Goal: Transaction & Acquisition: Purchase product/service

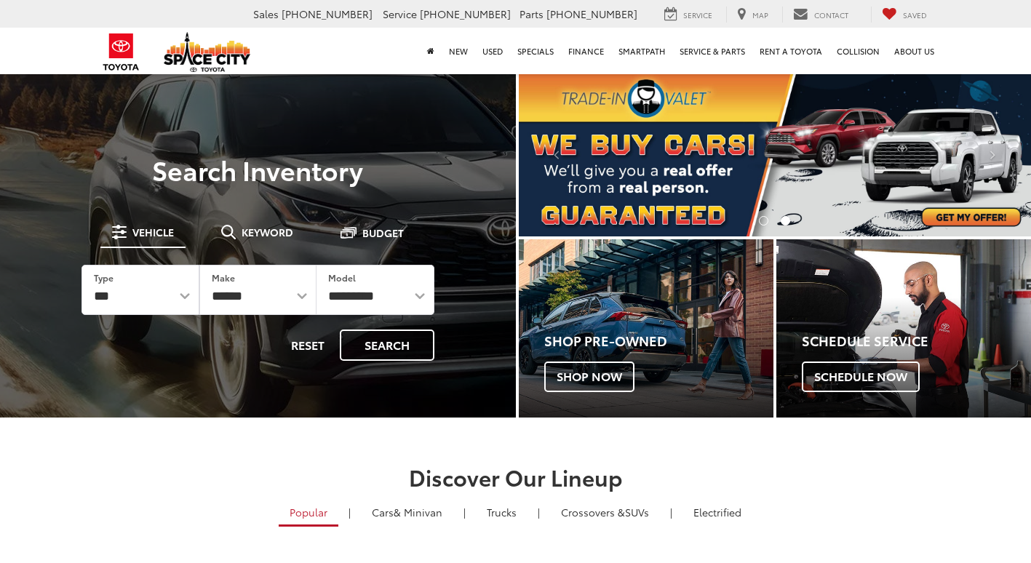
select select "******"
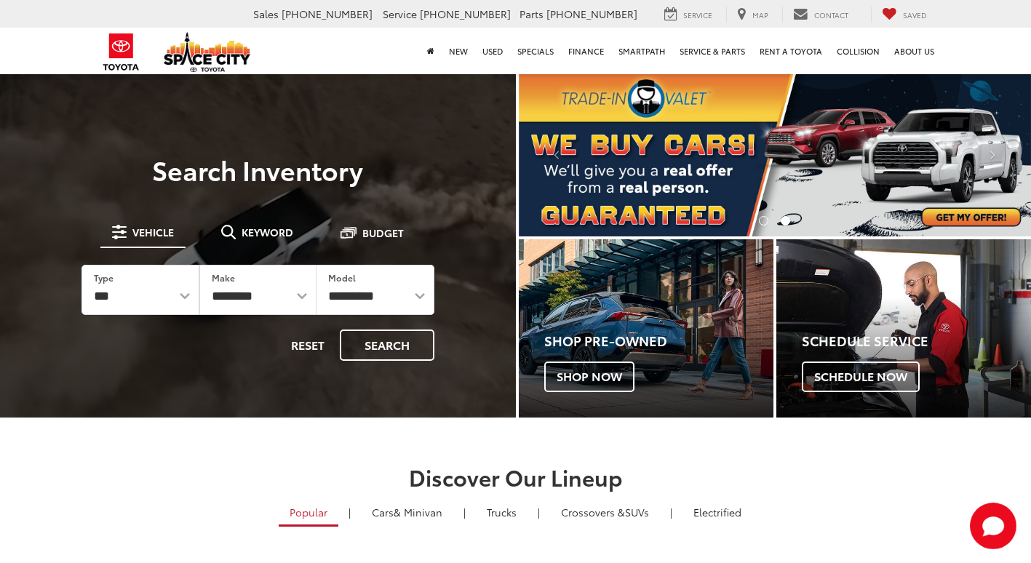
select select "*****"
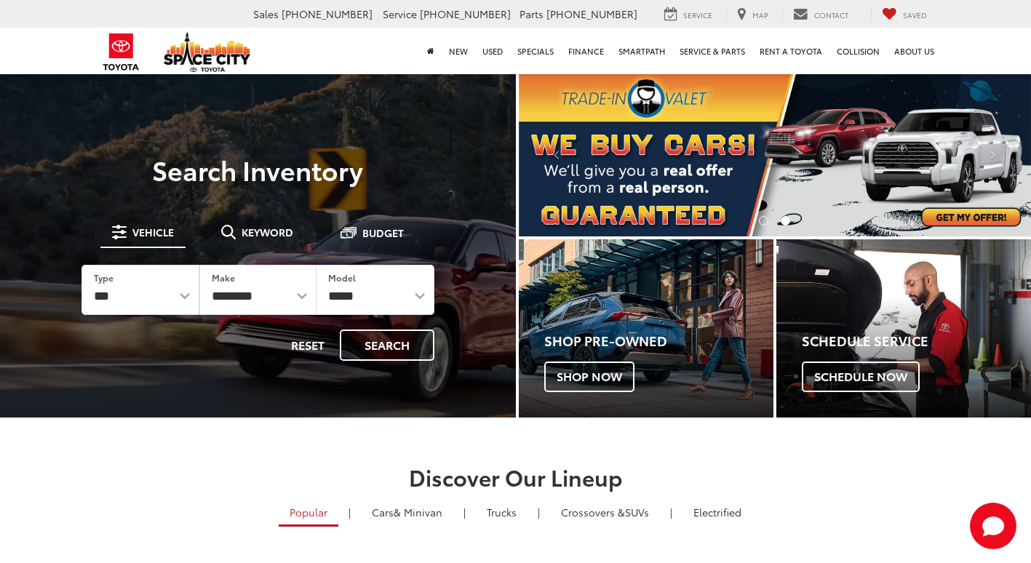
click at [317, 266] on select "**********" at bounding box center [375, 290] width 117 height 49
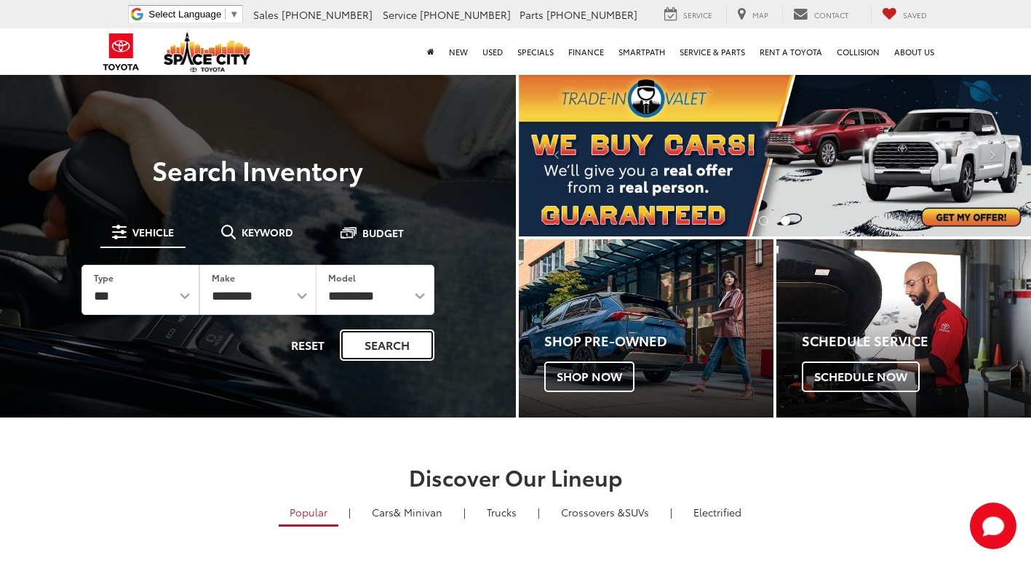
click at [392, 352] on button "Search" at bounding box center [387, 345] width 95 height 31
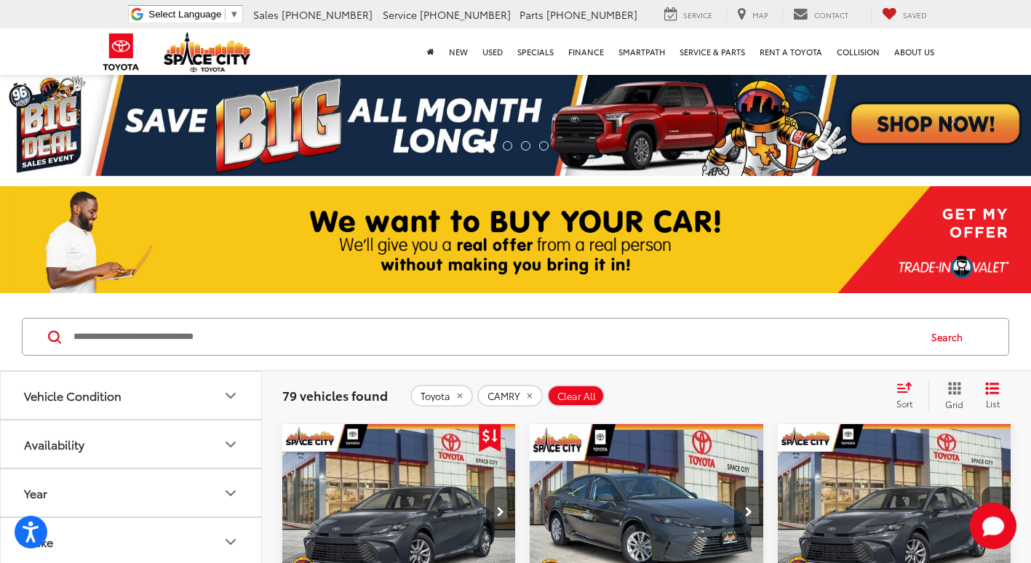
scroll to position [218, 0]
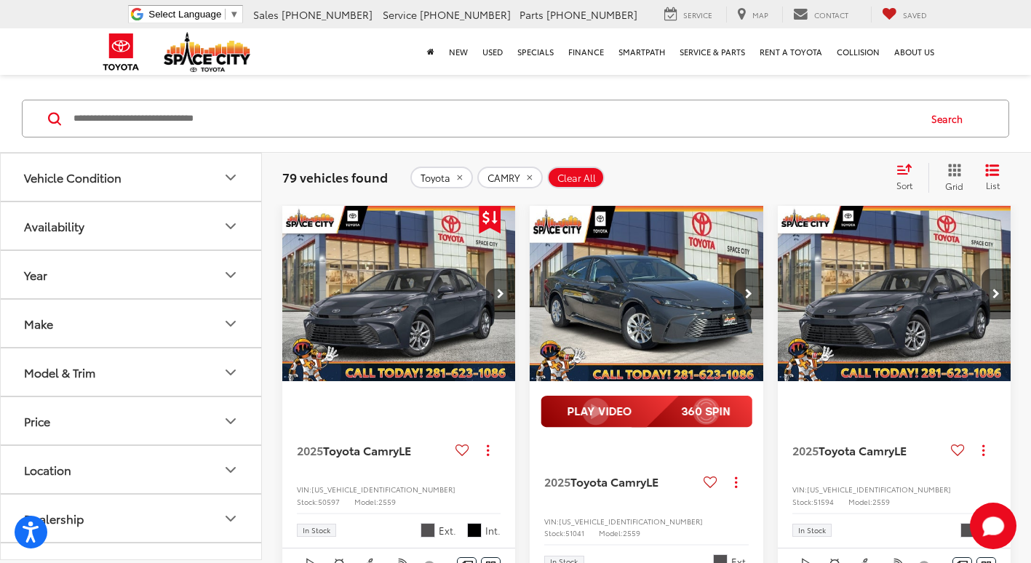
click at [155, 369] on button "Model & Trim" at bounding box center [132, 372] width 262 height 47
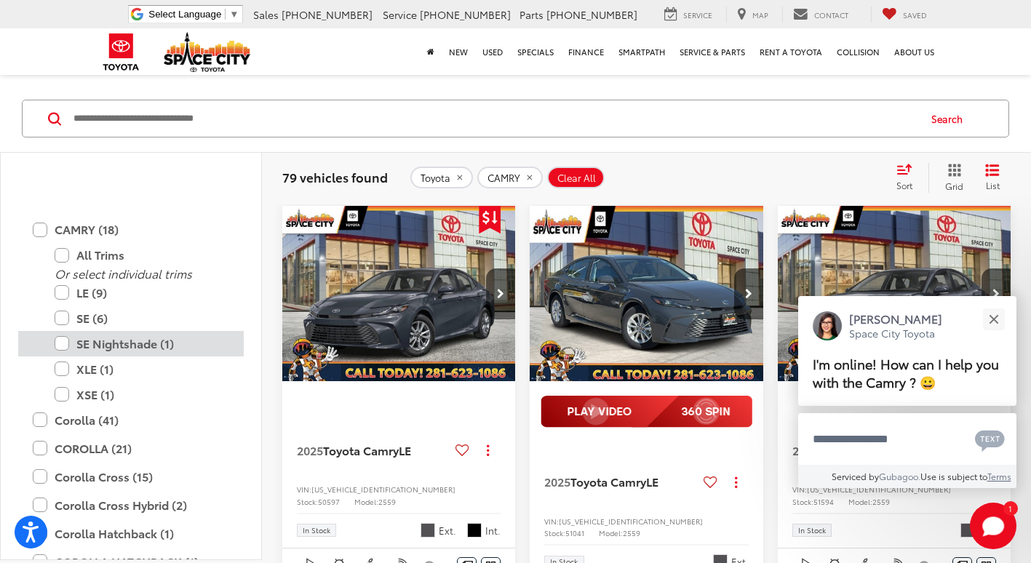
scroll to position [282, 0]
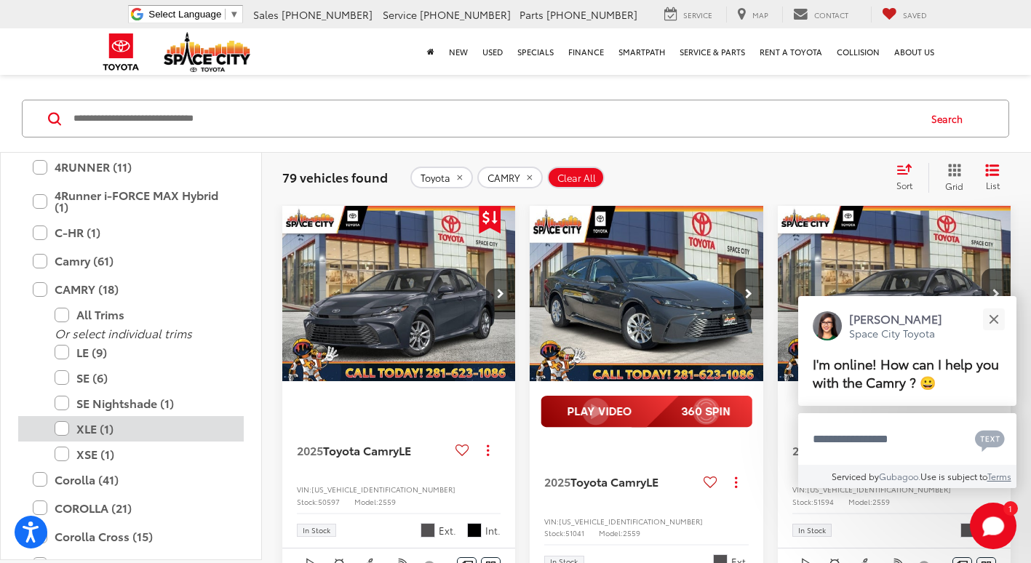
click at [61, 428] on label "XLE (1)" at bounding box center [142, 428] width 175 height 25
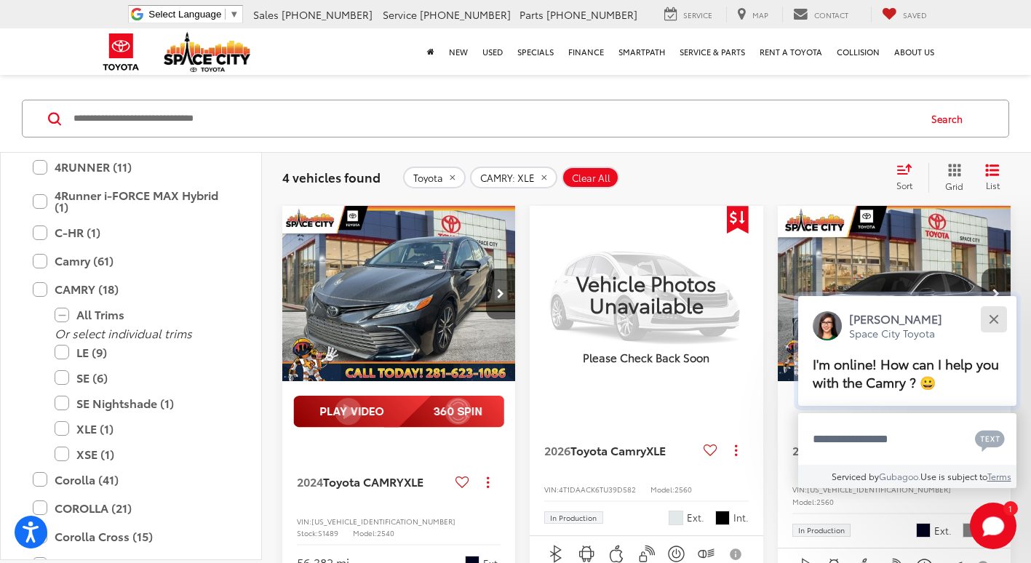
click at [995, 312] on button "Close" at bounding box center [993, 318] width 31 height 31
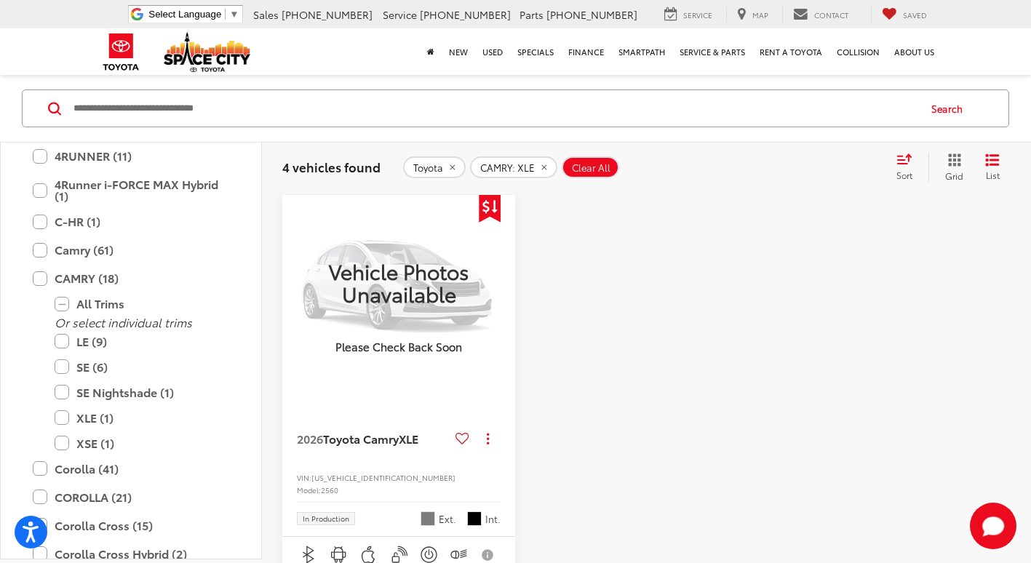
scroll to position [1164, 0]
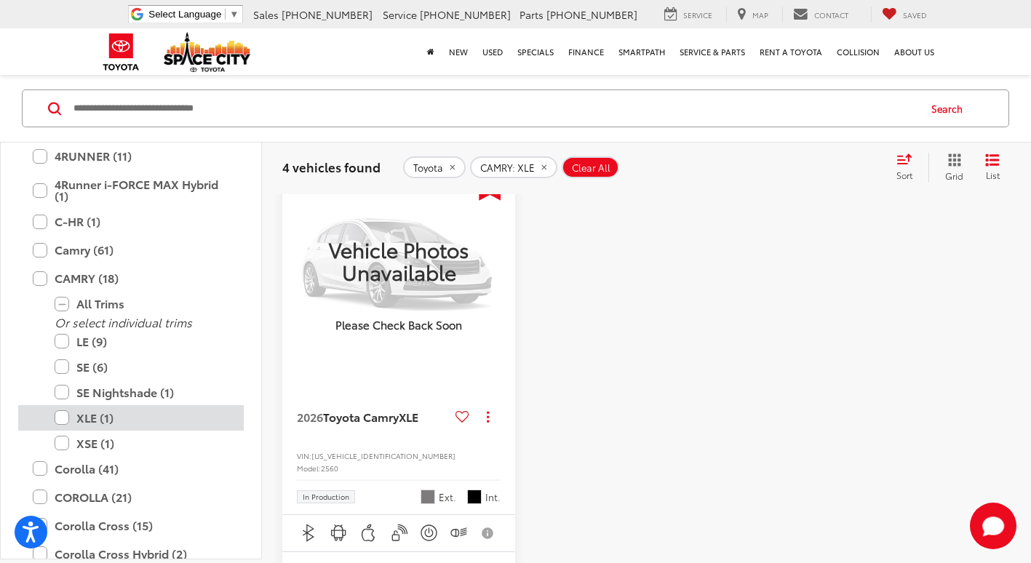
click at [65, 418] on label "XLE (1)" at bounding box center [142, 417] width 175 height 25
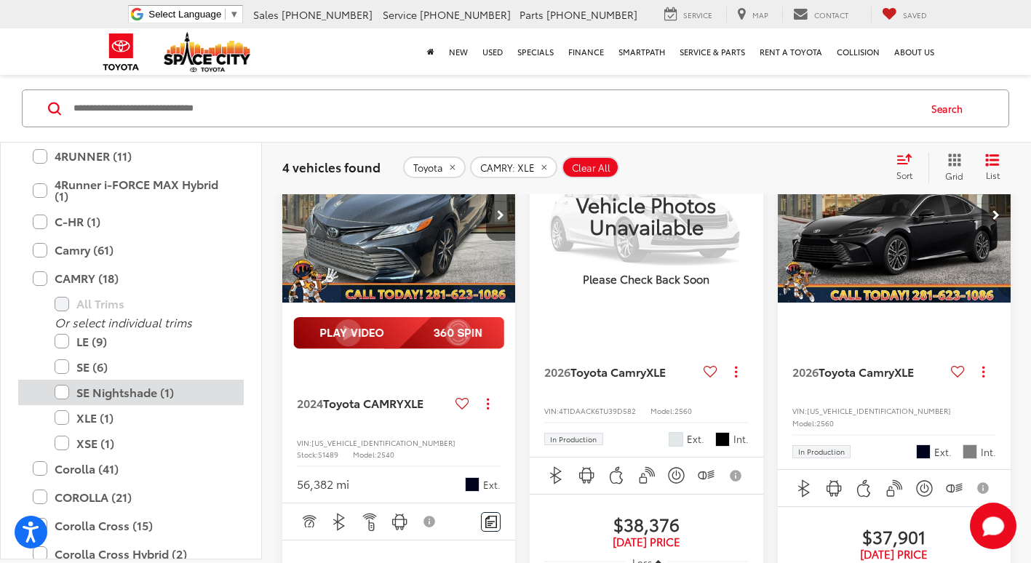
scroll to position [228, 0]
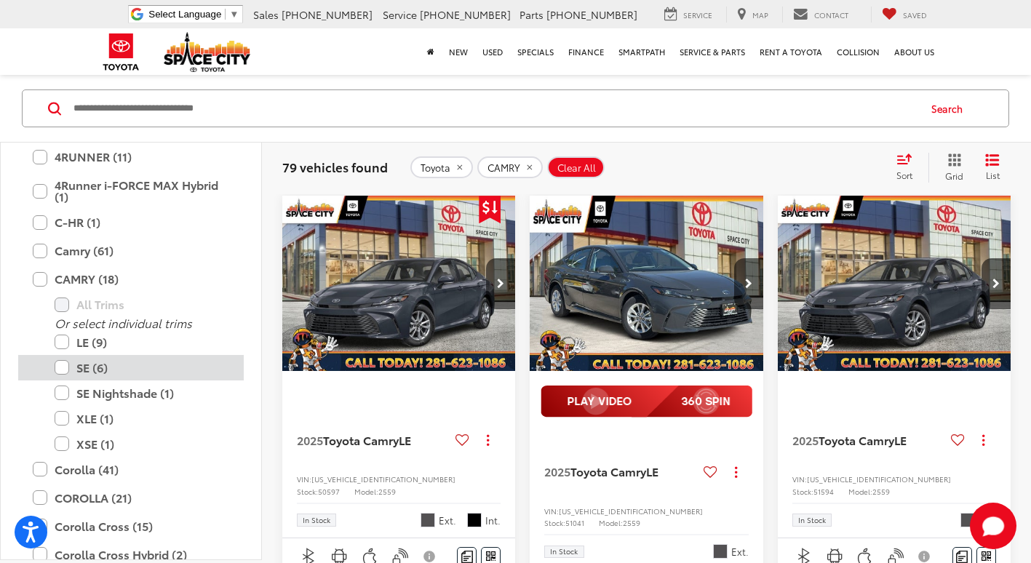
click at [58, 367] on label "SE (6)" at bounding box center [142, 367] width 175 height 25
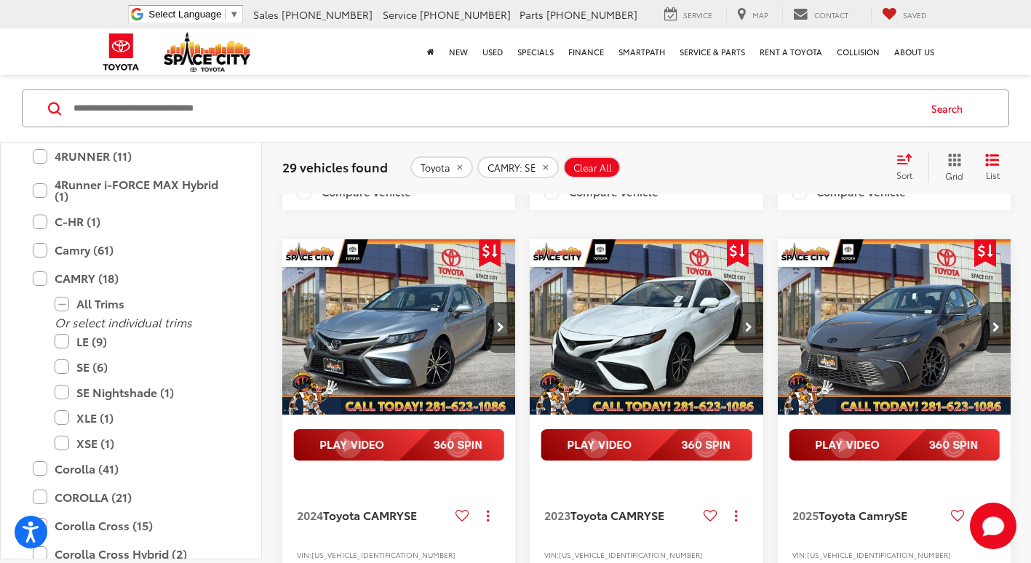
scroll to position [956, 0]
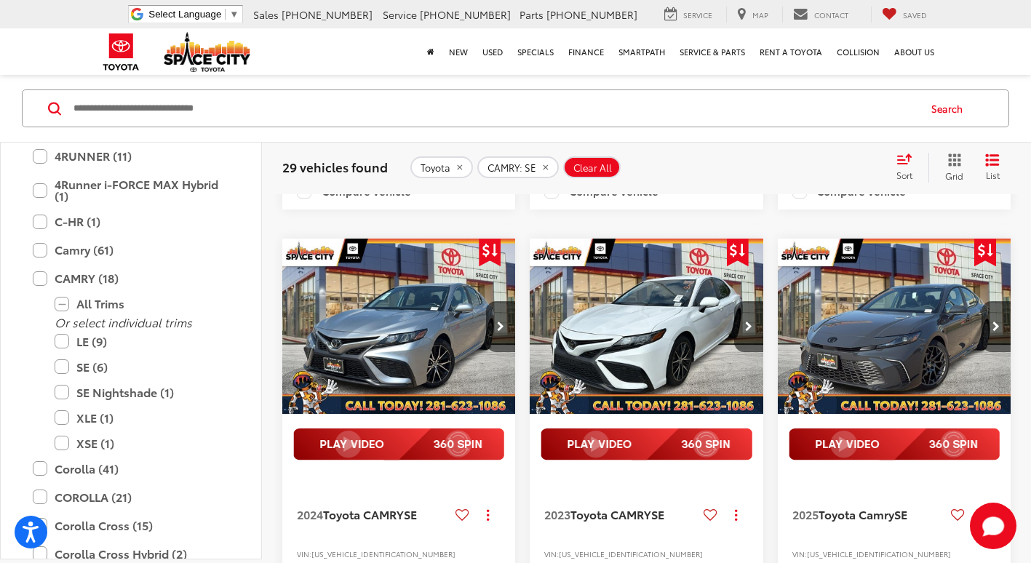
click at [909, 363] on img "2025 Toyota Camry SE 0" at bounding box center [894, 327] width 235 height 177
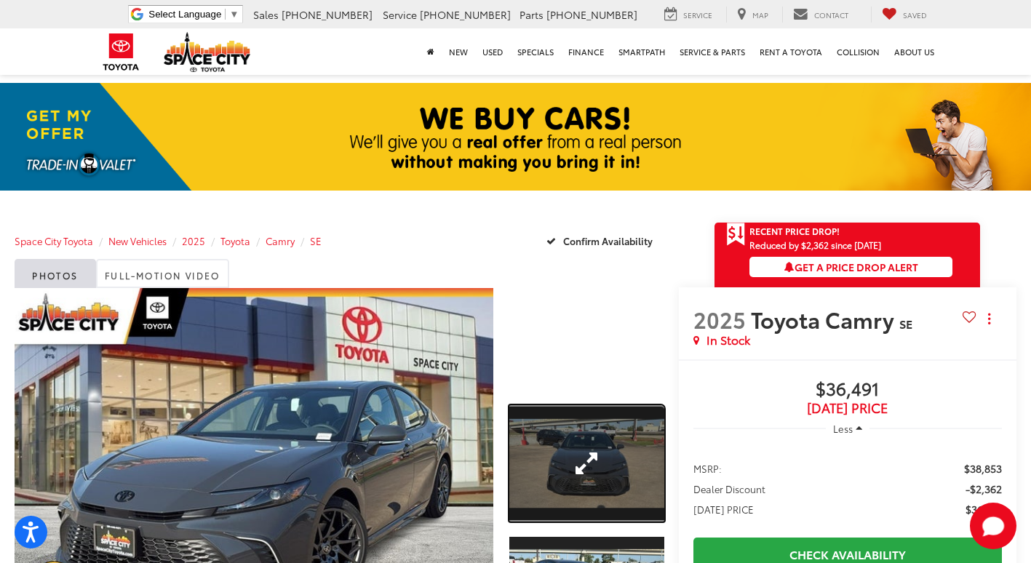
click at [586, 448] on link "Expand Photo 1" at bounding box center [586, 463] width 155 height 116
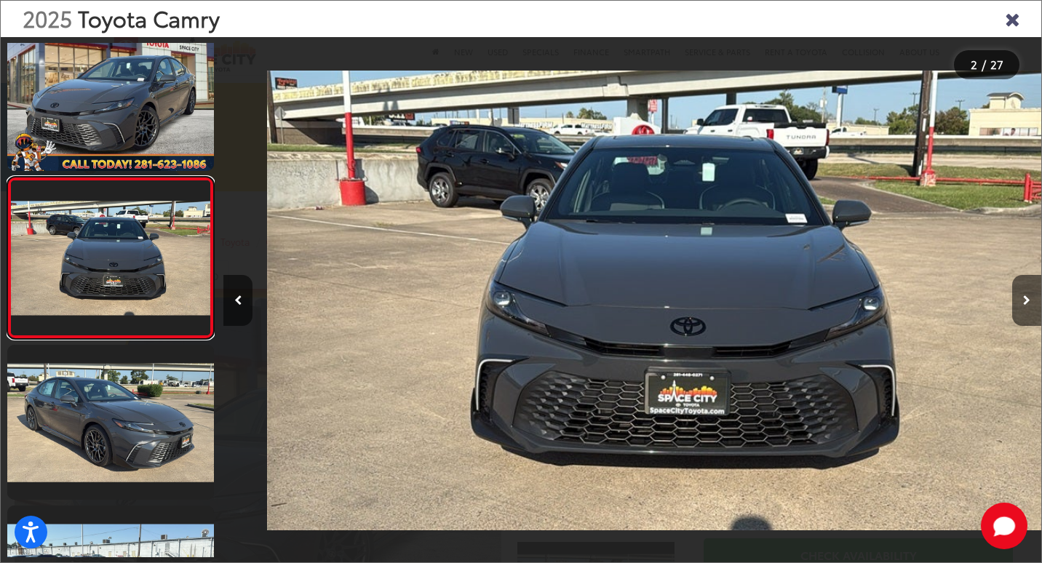
scroll to position [0, 818]
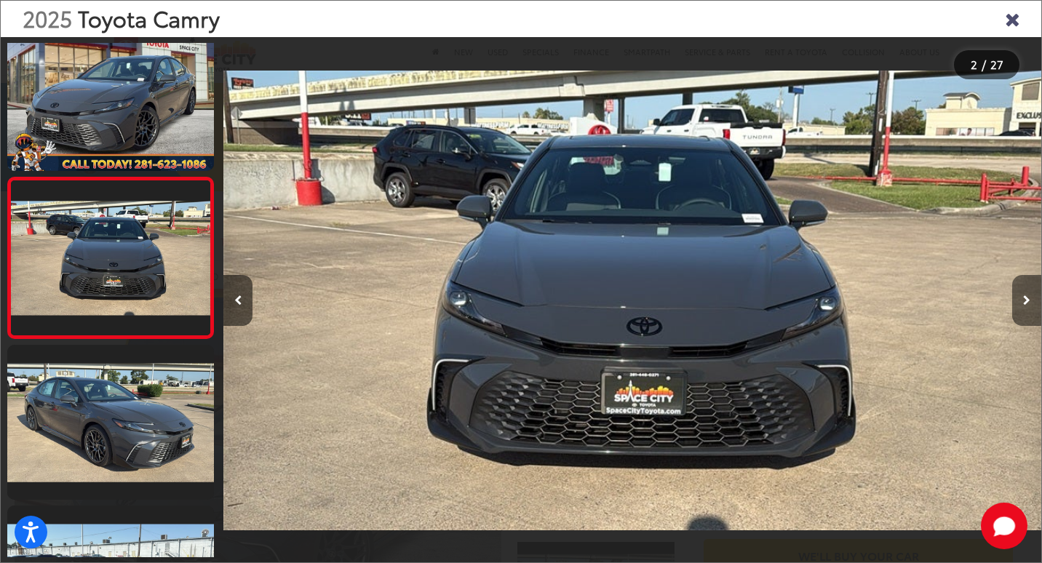
click at [1022, 309] on button "Next image" at bounding box center [1026, 300] width 29 height 51
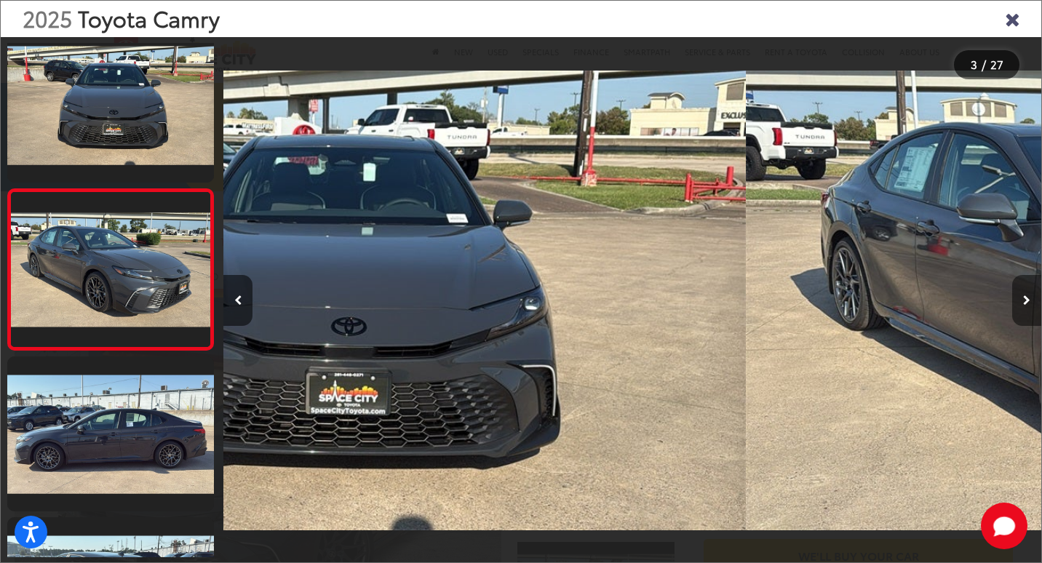
scroll to position [188, 0]
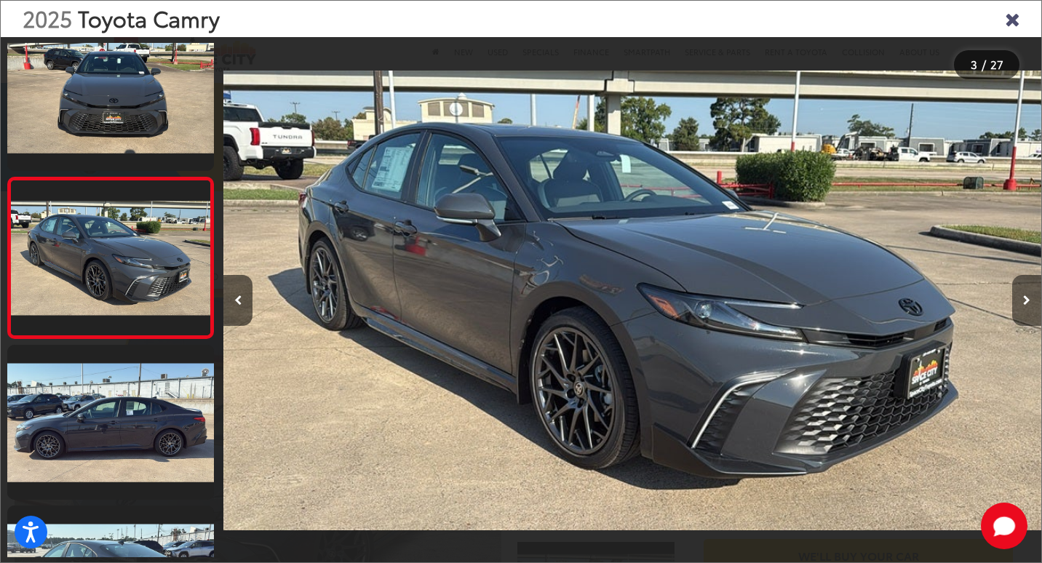
click at [1022, 309] on button "Next image" at bounding box center [1026, 300] width 29 height 51
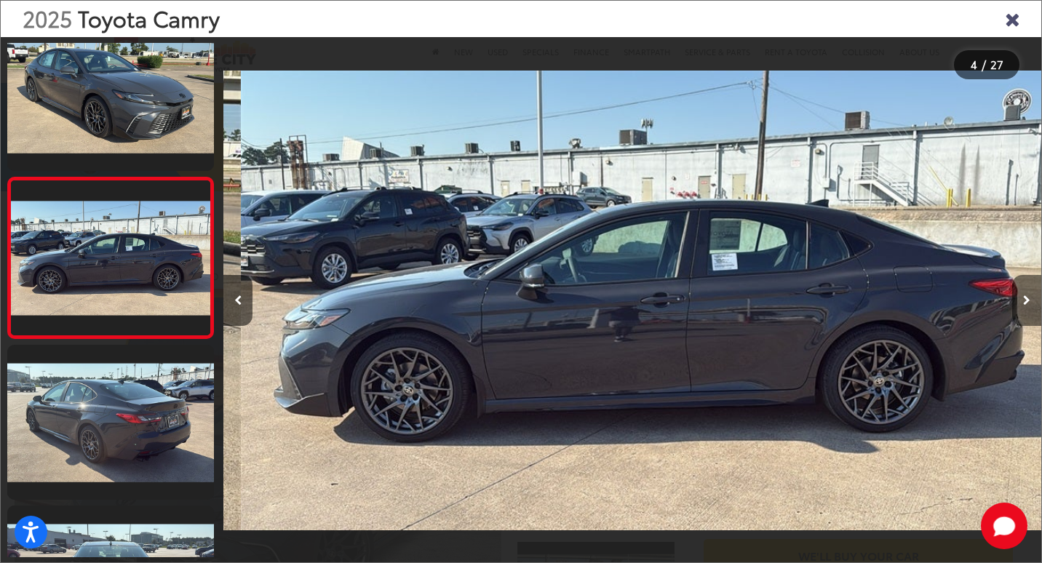
scroll to position [0, 2453]
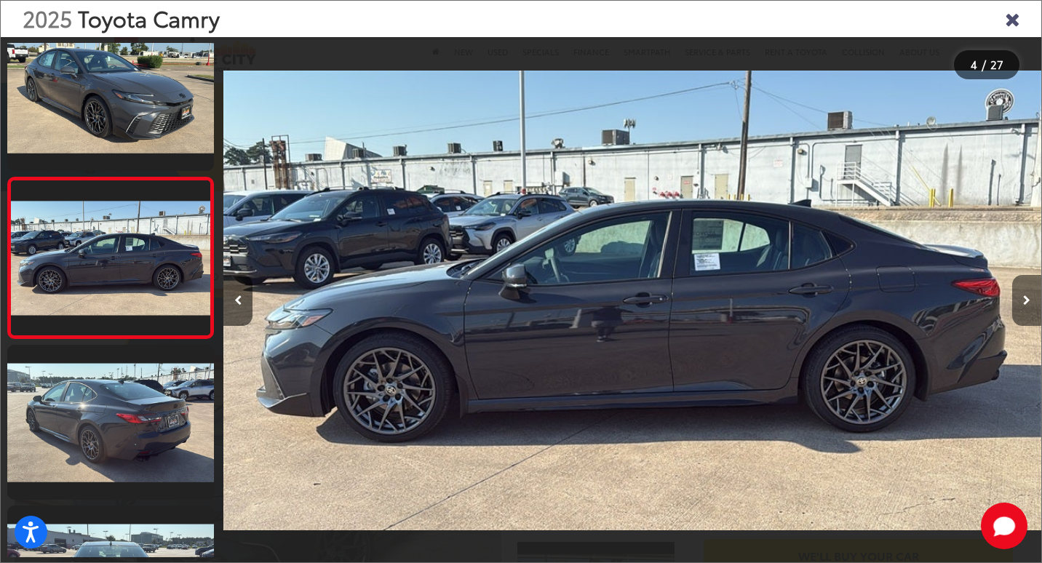
click at [1022, 309] on button "Next image" at bounding box center [1026, 300] width 29 height 51
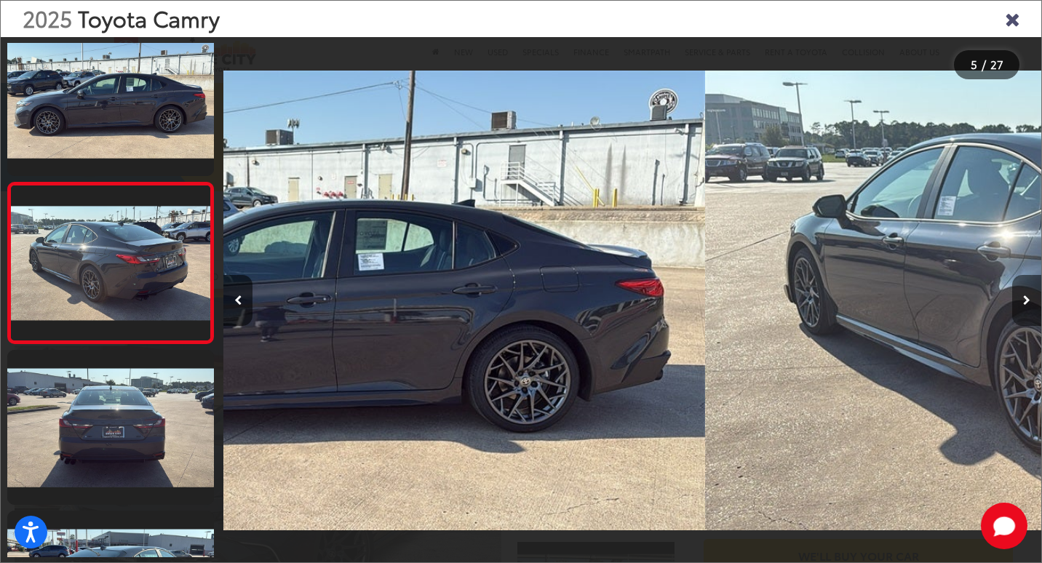
scroll to position [510, 0]
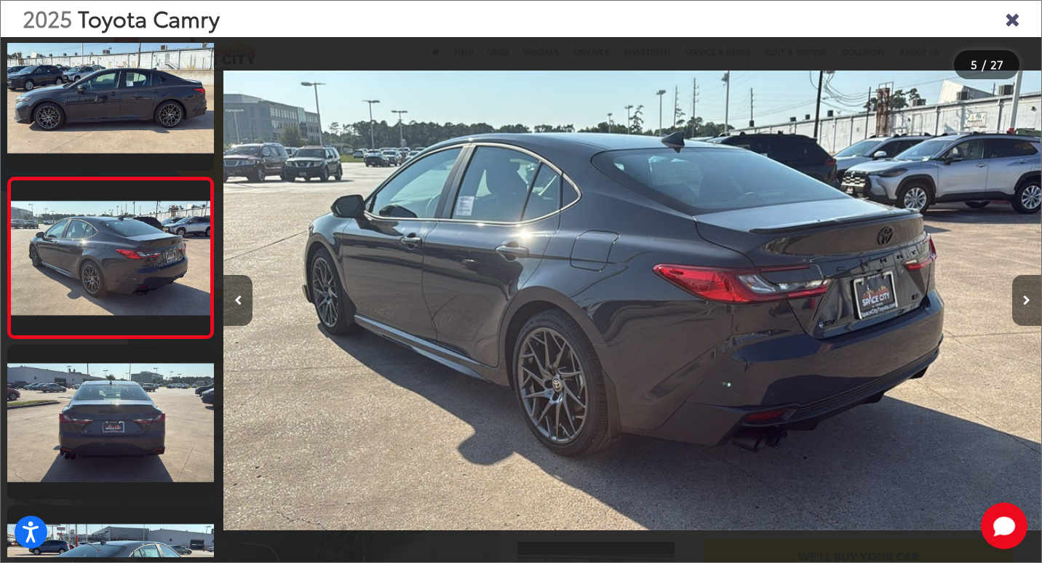
click at [1022, 309] on button "Next image" at bounding box center [1026, 300] width 29 height 51
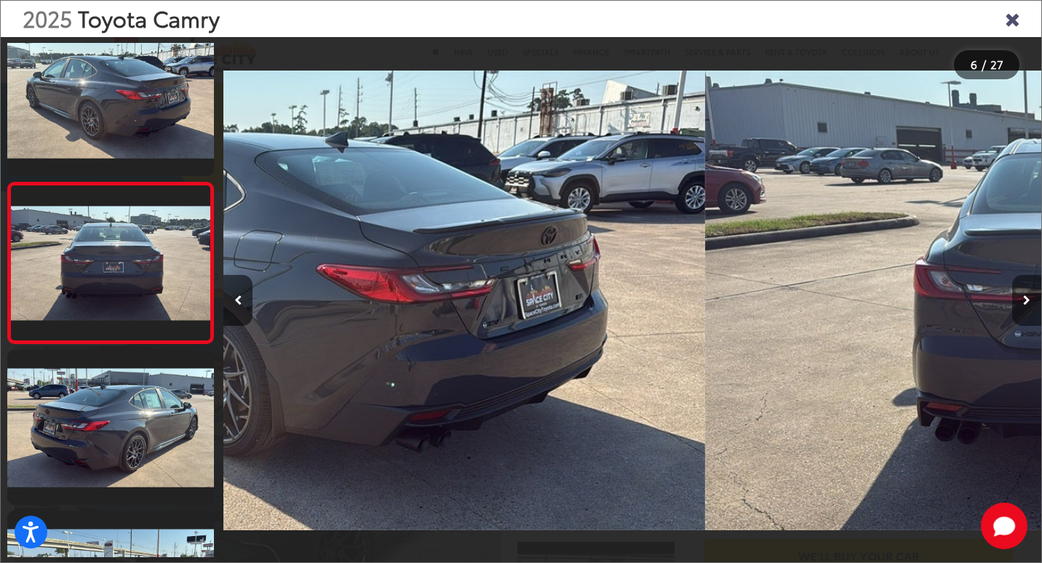
scroll to position [671, 0]
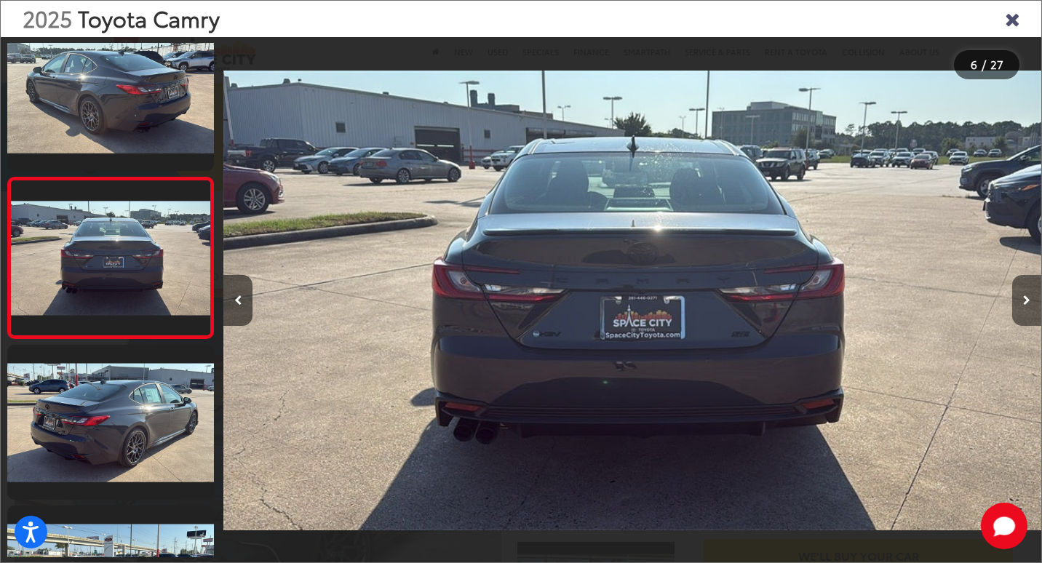
click at [1022, 309] on button "Next image" at bounding box center [1026, 300] width 29 height 51
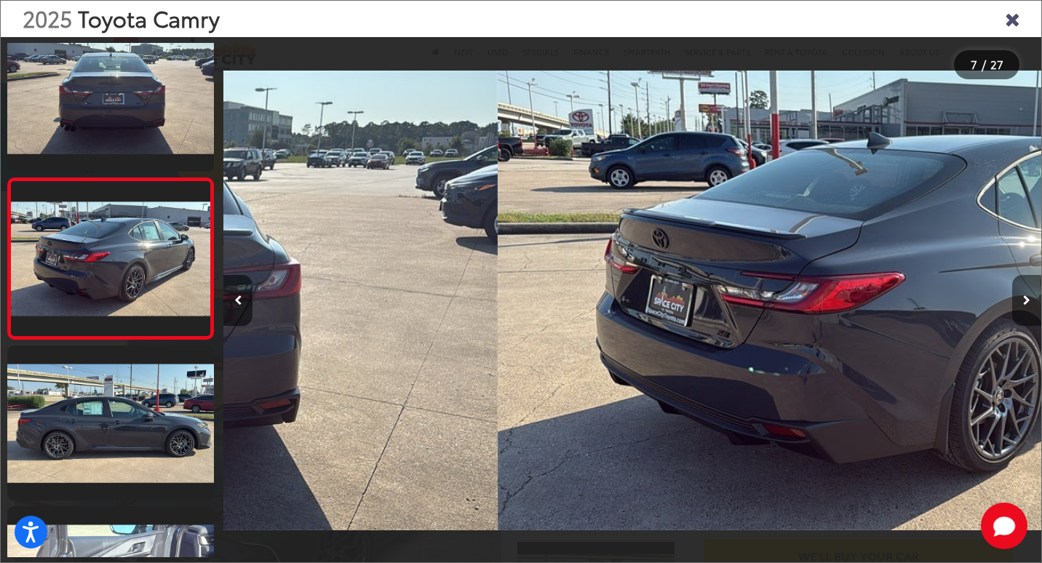
scroll to position [832, 0]
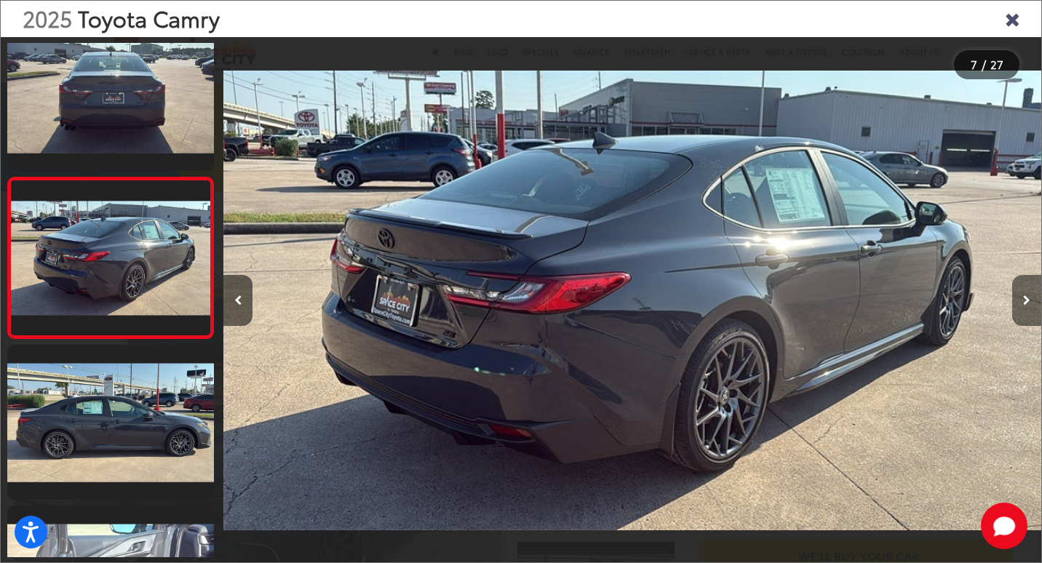
click at [1019, 311] on button "Next image" at bounding box center [1026, 300] width 29 height 51
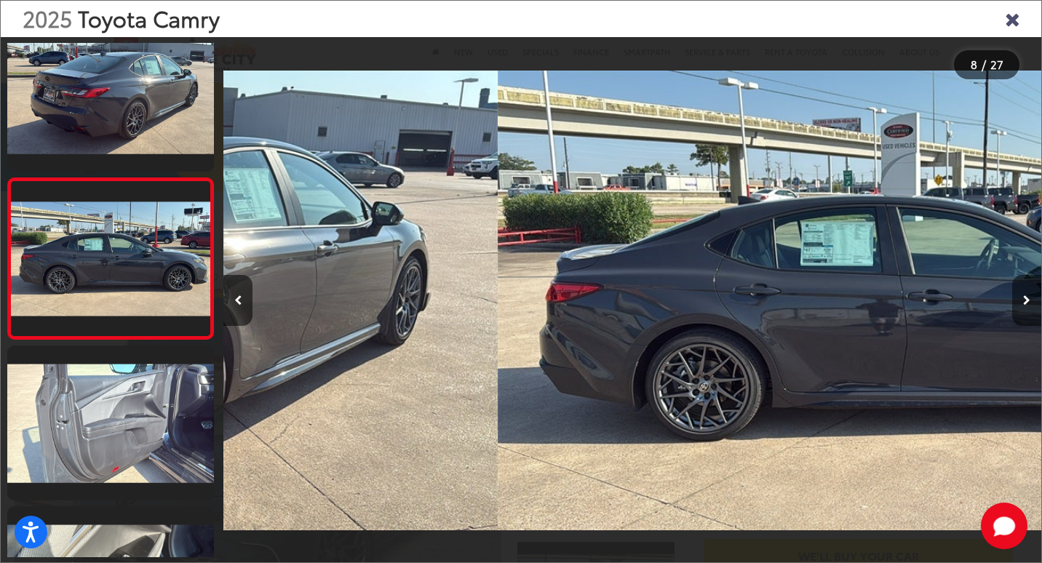
scroll to position [992, 0]
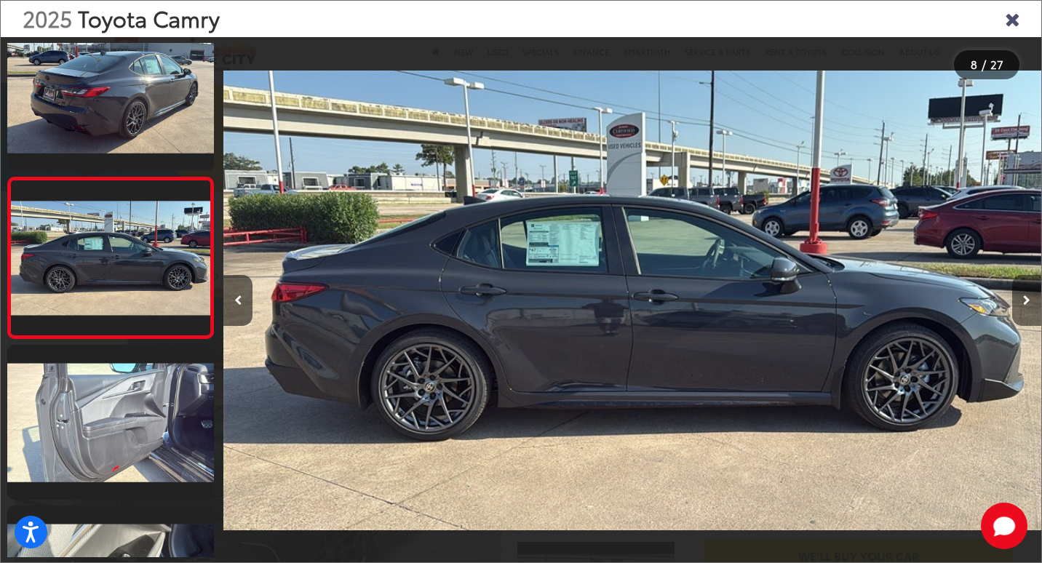
click at [1019, 311] on button "Next image" at bounding box center [1026, 300] width 29 height 51
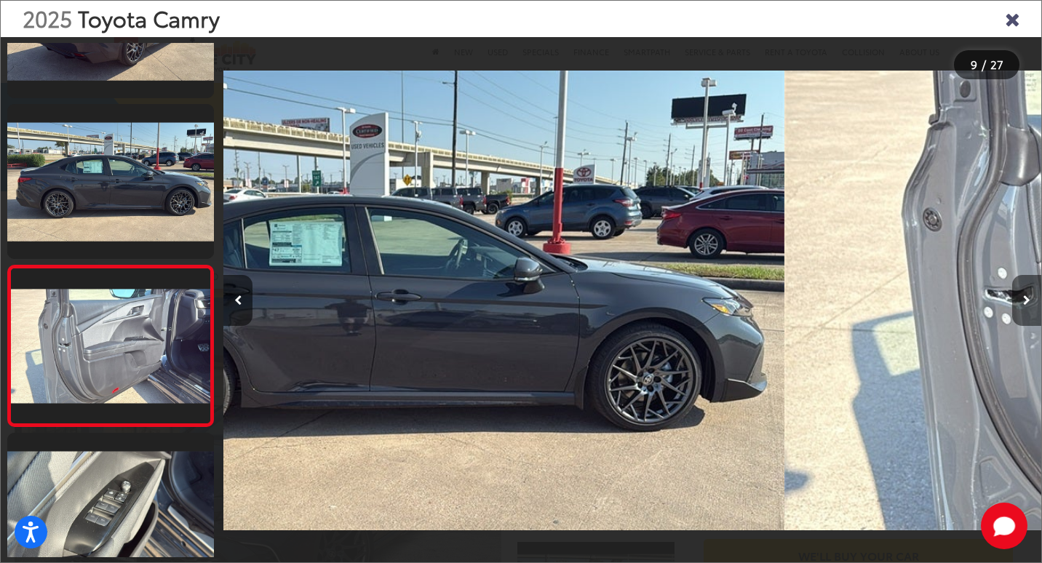
scroll to position [0, 0]
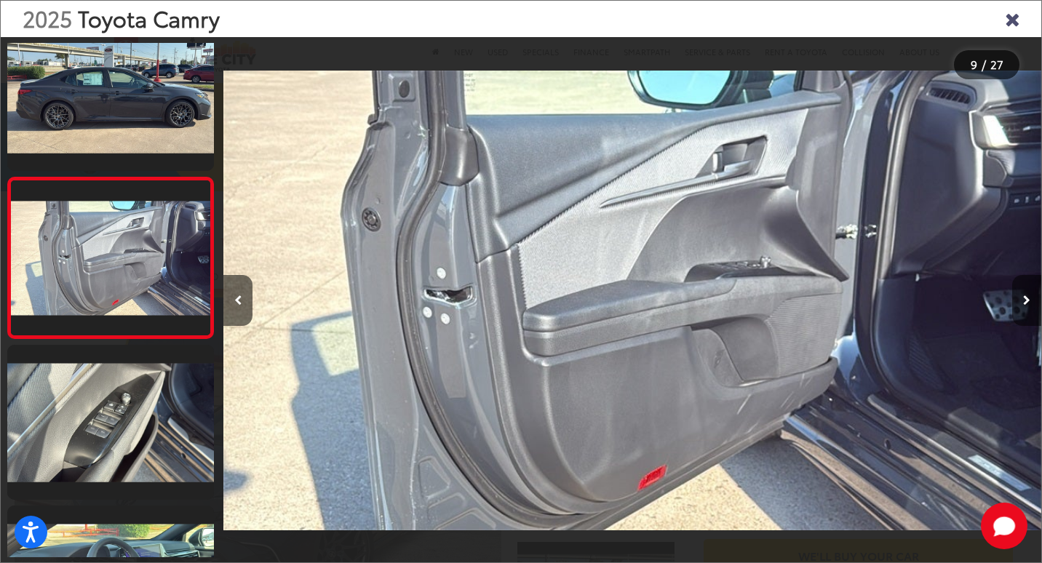
click at [1019, 311] on button "Next image" at bounding box center [1026, 300] width 29 height 51
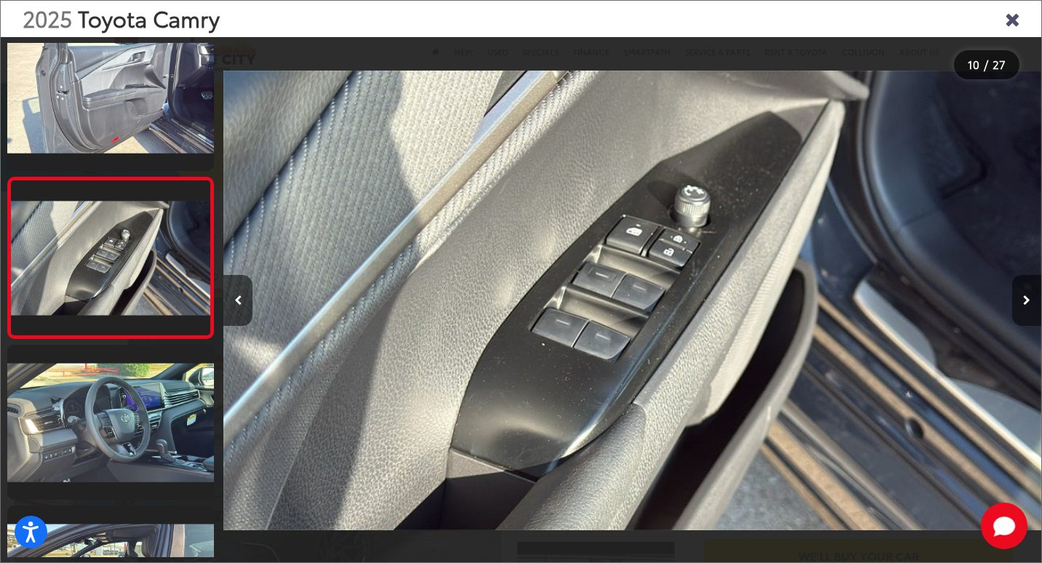
click at [1019, 311] on button "Next image" at bounding box center [1026, 300] width 29 height 51
